Goal: Transaction & Acquisition: Purchase product/service

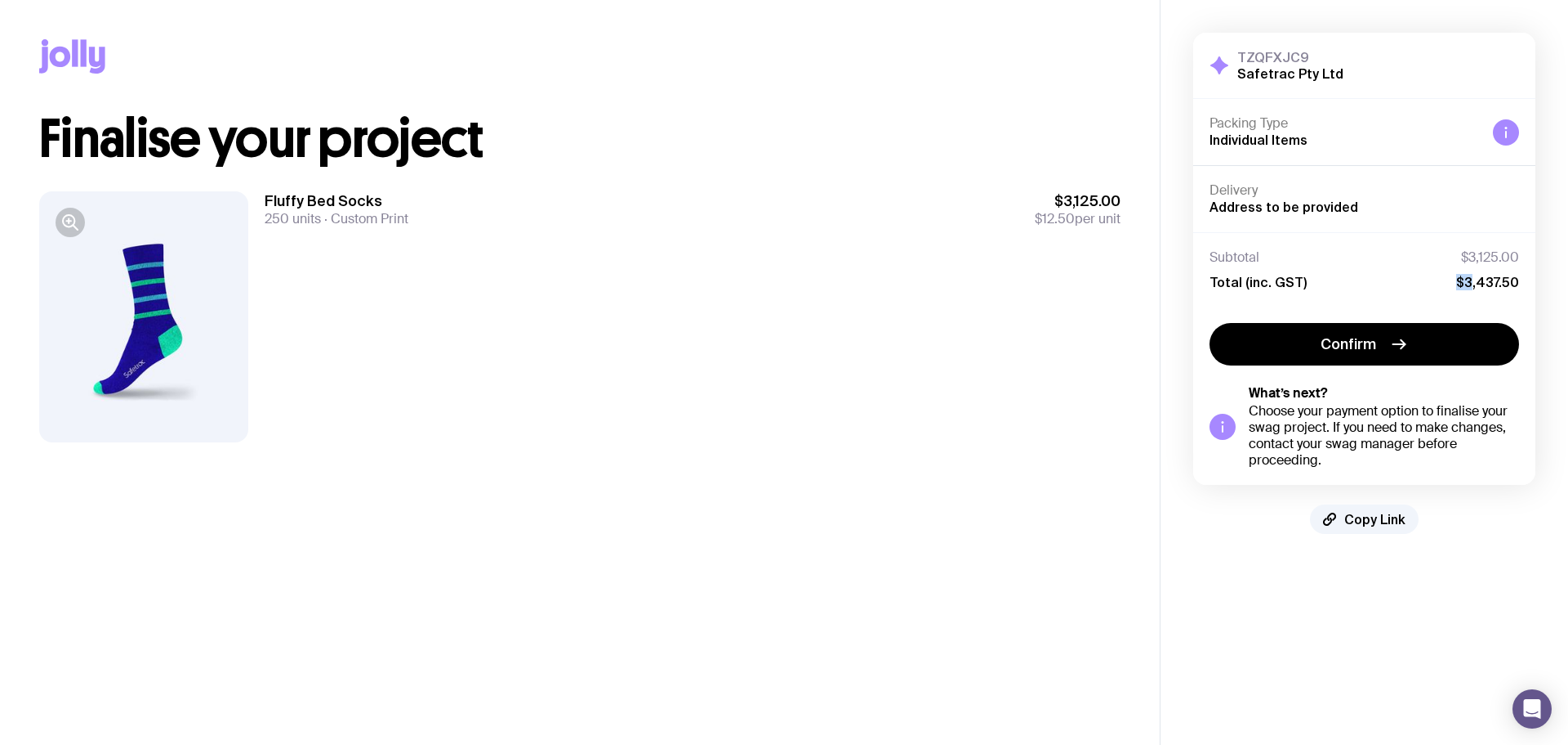
drag, startPoint x: 1474, startPoint y: 284, endPoint x: 1457, endPoint y: 282, distance: 17.1
click at [1457, 282] on div "Total (inc. GST) $3,437.50" at bounding box center [1365, 282] width 310 height 16
click at [1392, 279] on div "Total (inc. GST) $3,437.50" at bounding box center [1365, 282] width 310 height 16
click at [1375, 341] on span "Confirm" at bounding box center [1349, 344] width 55 height 20
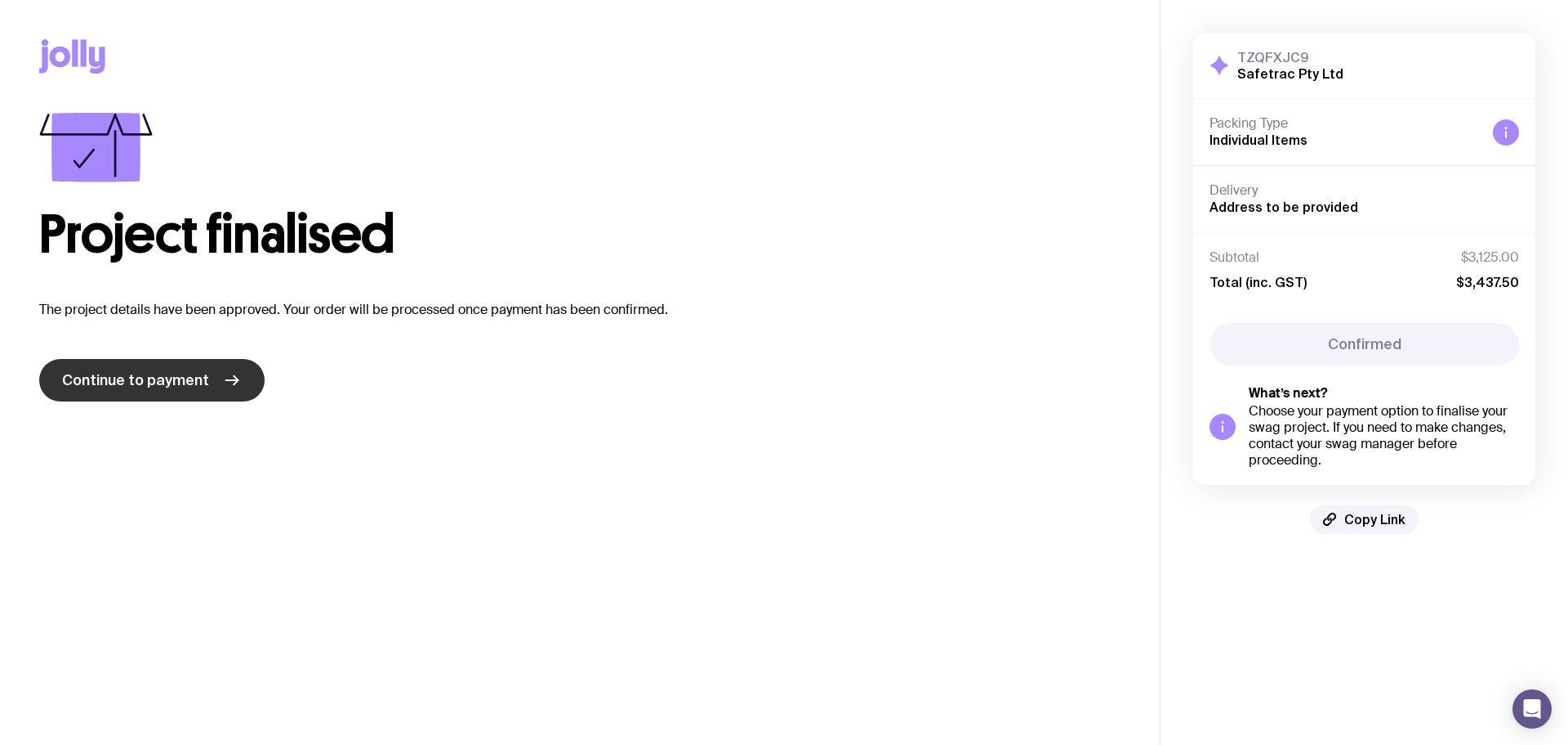
click at [193, 387] on span "Continue to payment" at bounding box center [136, 379] width 147 height 20
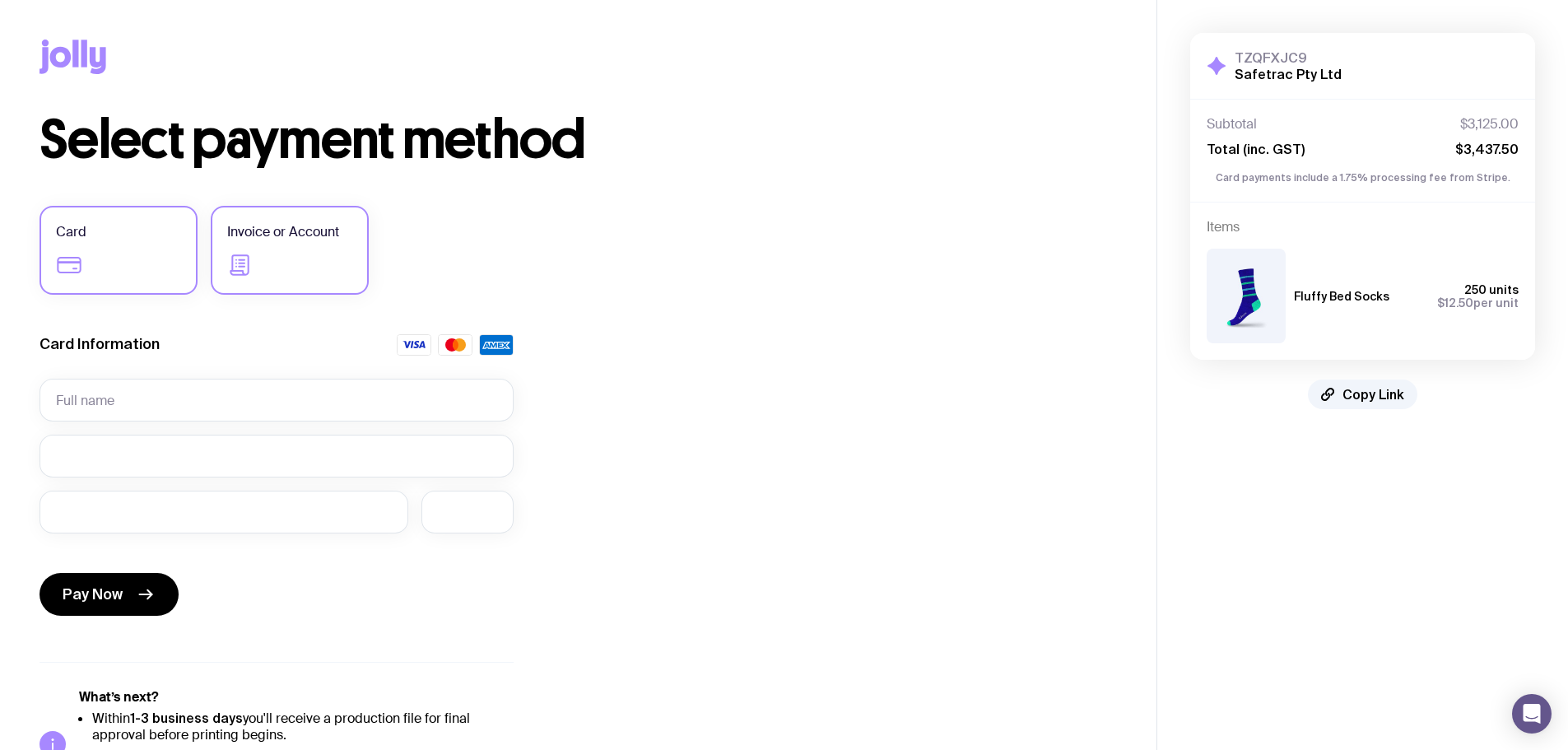
click at [304, 252] on label "Invoice or Account" at bounding box center [290, 250] width 158 height 89
click at [0, 0] on input "Invoice or Account" at bounding box center [0, 0] width 0 height 0
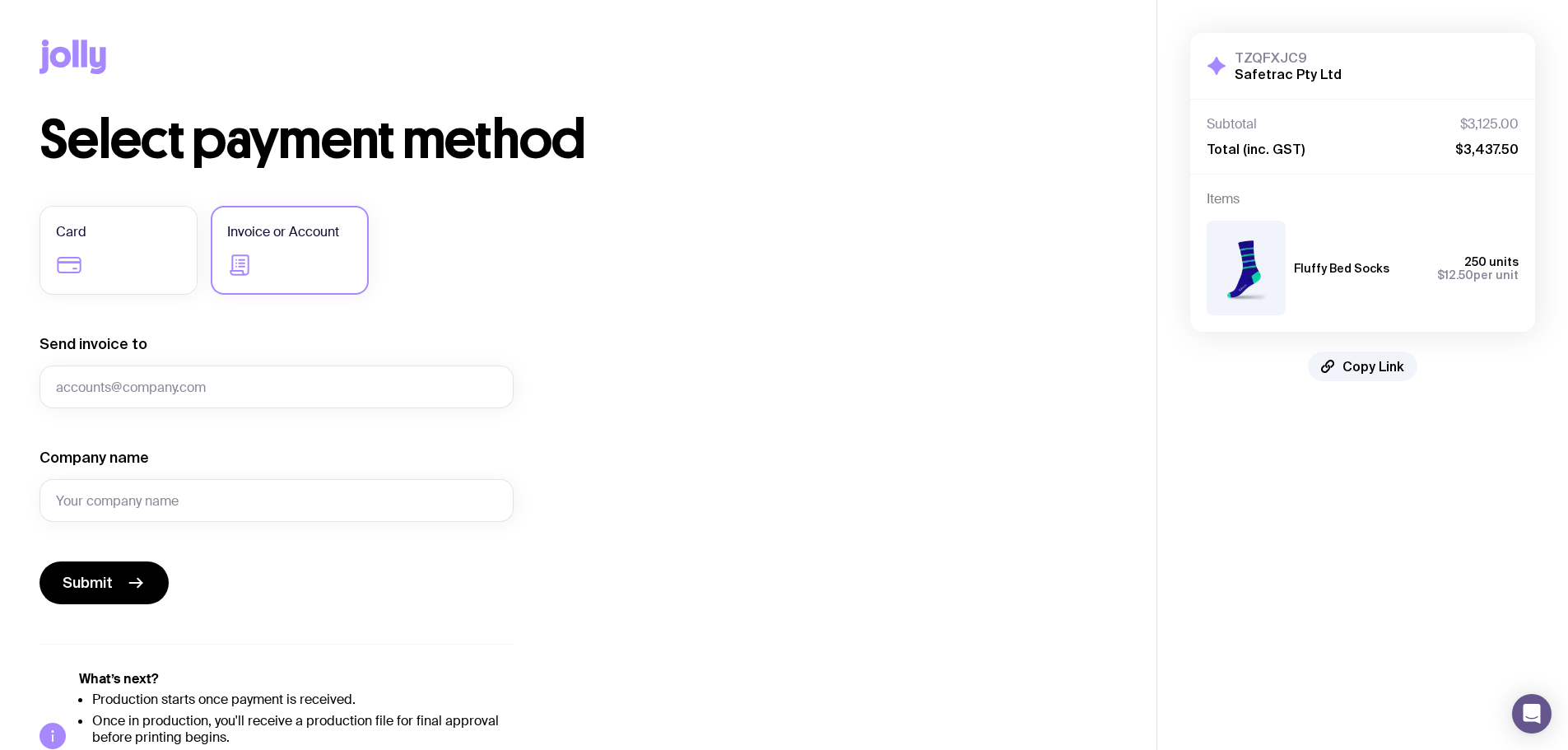
click at [284, 250] on label "Invoice or Account" at bounding box center [290, 250] width 158 height 89
click at [0, 0] on input "Invoice or Account" at bounding box center [0, 0] width 0 height 0
click at [287, 240] on span "Invoice or Account" at bounding box center [283, 232] width 112 height 20
click at [0, 0] on input "Invoice or Account" at bounding box center [0, 0] width 0 height 0
click at [140, 385] on input "Send invoice to" at bounding box center [276, 386] width 474 height 43
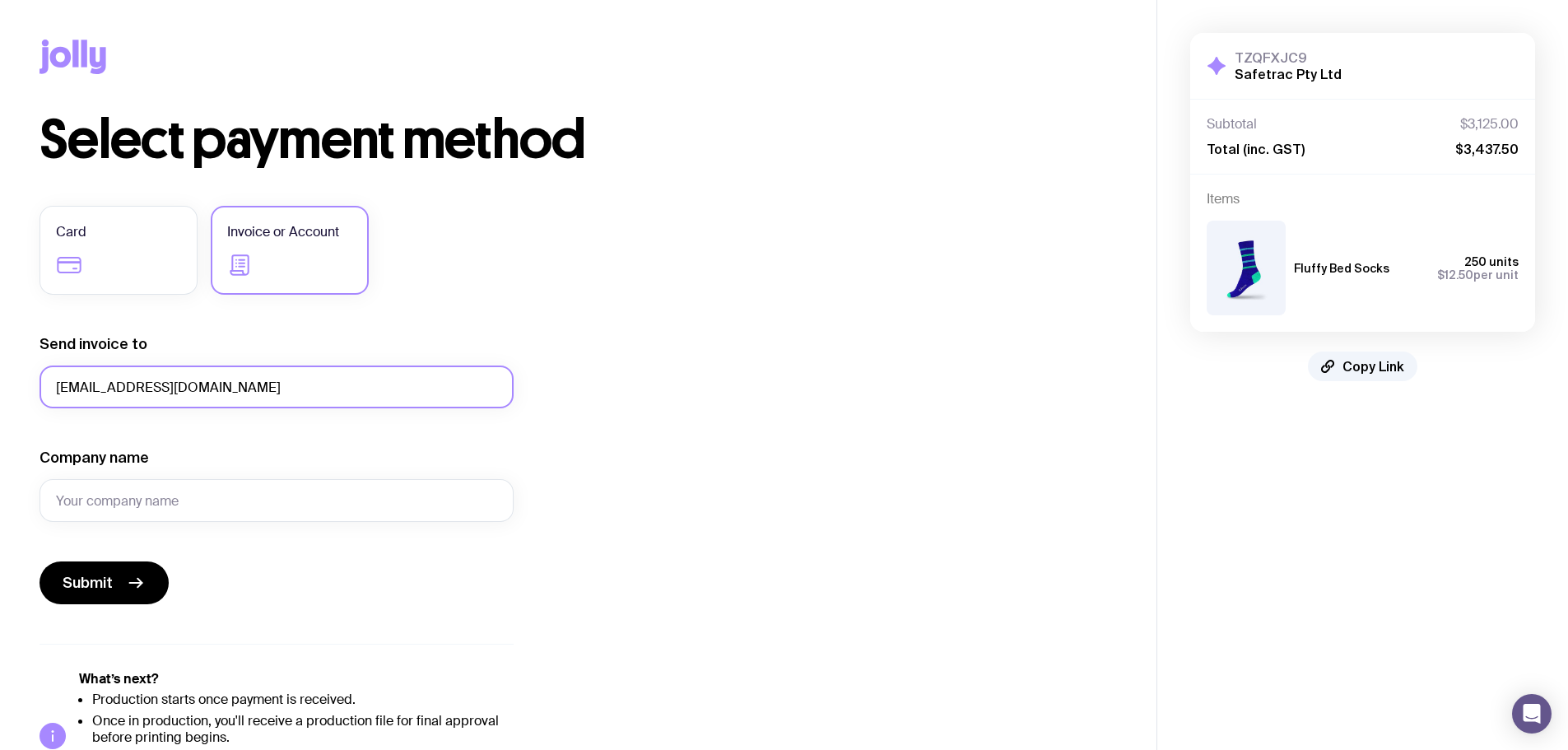
drag, startPoint x: 263, startPoint y: 390, endPoint x: 31, endPoint y: 387, distance: 232.0
click at [31, 387] on div "Copy Link Select payment method Card Invoice or Account Send invoice to [EMAIL_…" at bounding box center [579, 400] width 1157 height 801
drag, startPoint x: 175, startPoint y: 389, endPoint x: -145, endPoint y: 387, distance: 320.0
click at [0, 387] on html "Copy Link Select payment method Card Invoice or Account Send invoice to crai In…" at bounding box center [784, 375] width 1568 height 750
paste input "[PERSON_NAME][EMAIL_ADDRESS][DOMAIN_NAME]"
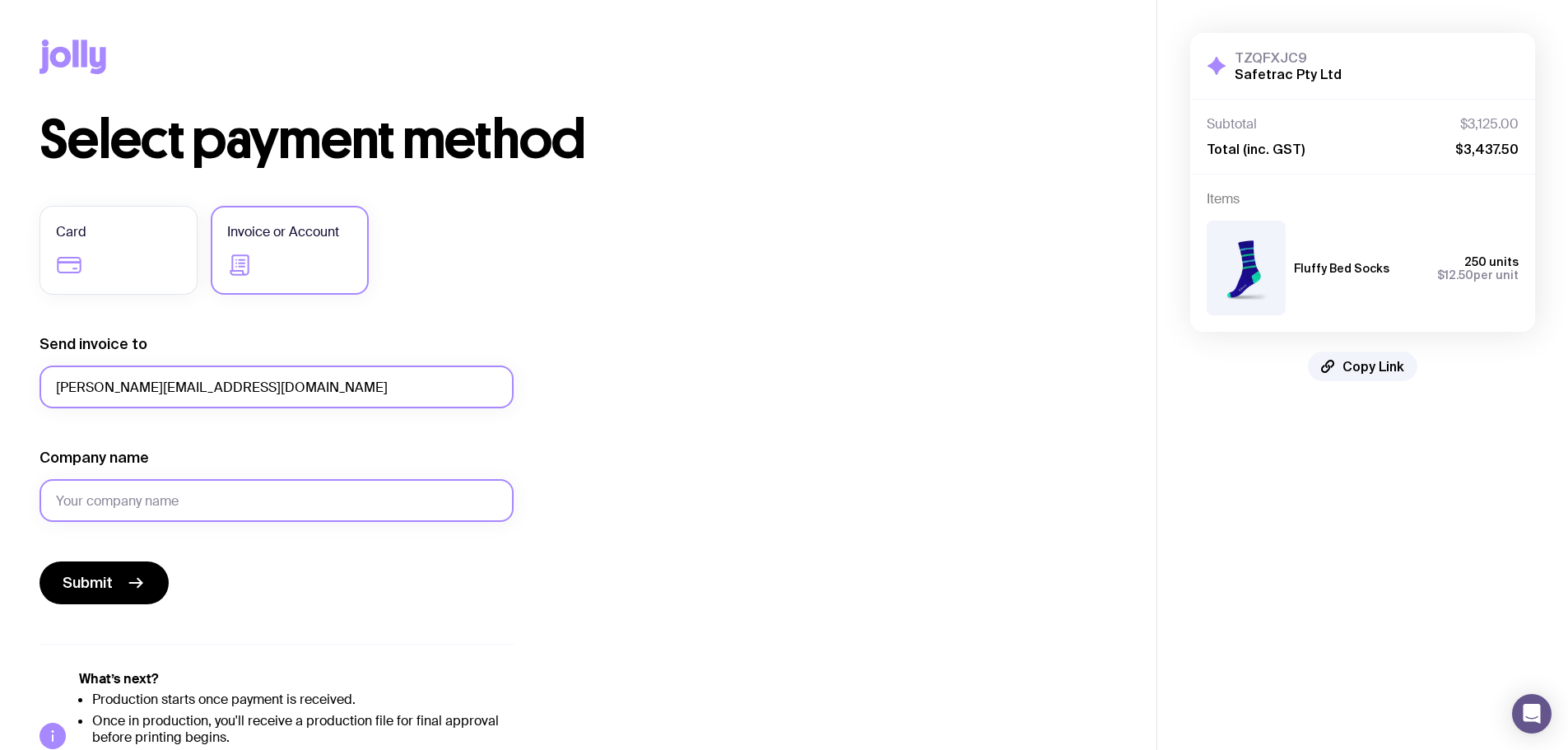
type input "[PERSON_NAME][EMAIL_ADDRESS][DOMAIN_NAME]"
click at [130, 500] on input "Company name" at bounding box center [276, 500] width 474 height 43
type input "Safetrac"
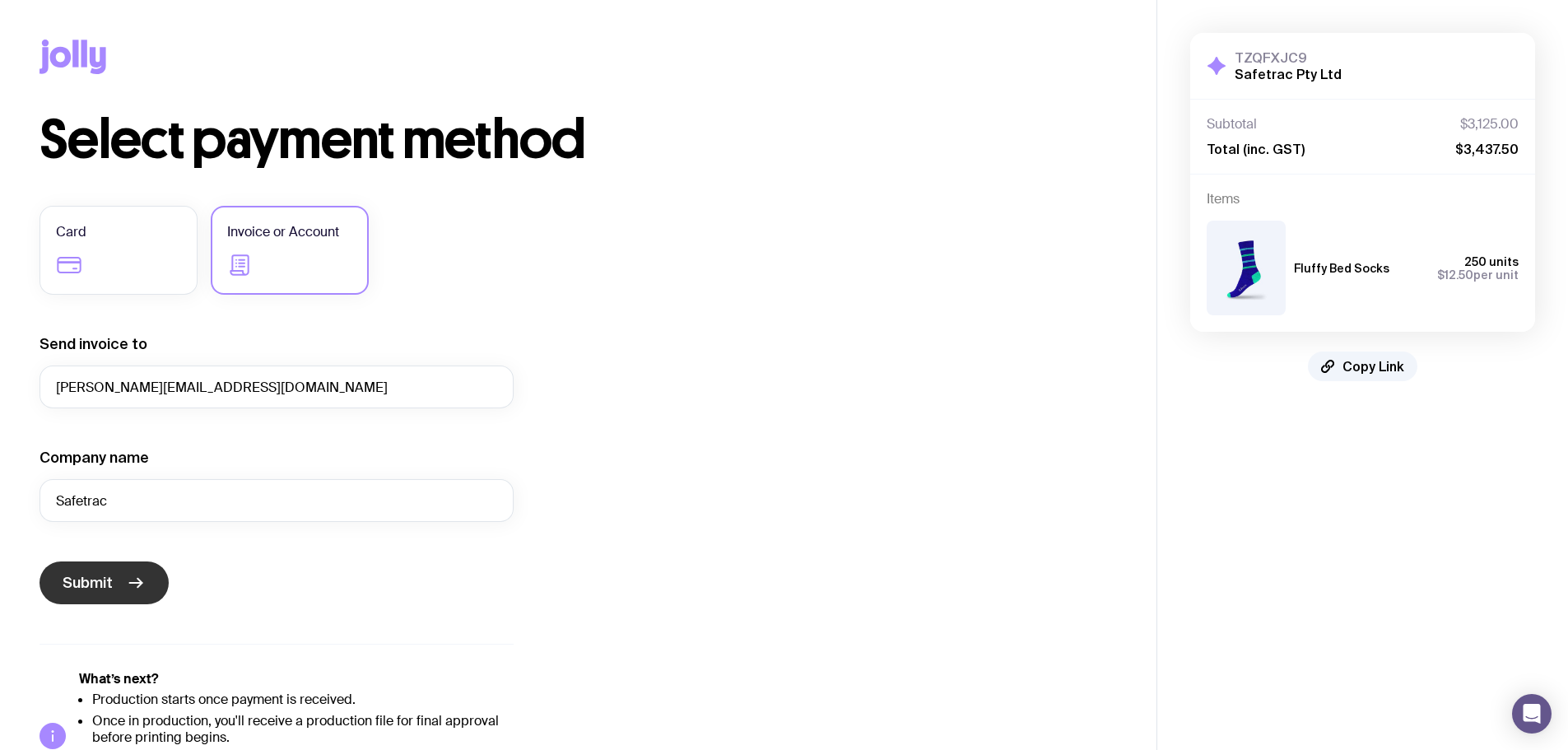
click at [111, 583] on span "Submit" at bounding box center [88, 583] width 51 height 20
